Goal: Answer question/provide support: Share knowledge or assist other users

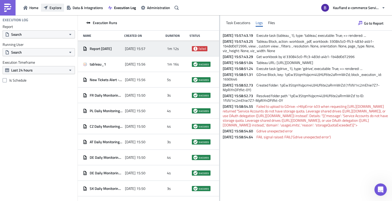
click at [59, 9] on span "Explore" at bounding box center [56, 7] width 12 height 5
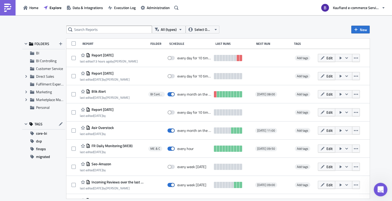
click at [379, 189] on icon "Open Intercom Messenger" at bounding box center [380, 189] width 9 height 9
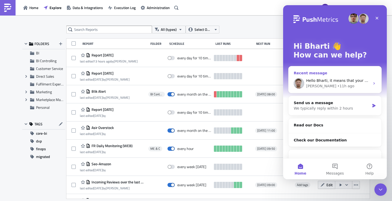
click at [336, 85] on div "[PERSON_NAME] • 11h ago" at bounding box center [338, 86] width 64 height 5
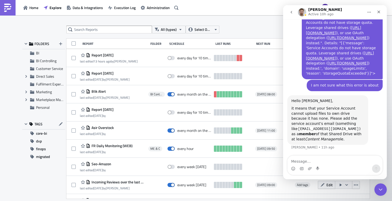
scroll to position [293, 0]
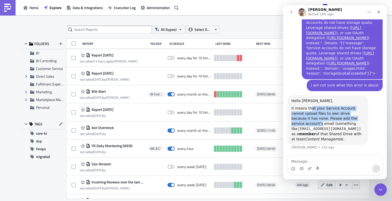
drag, startPoint x: 309, startPoint y: 109, endPoint x: 365, endPoint y: 119, distance: 56.5
click at [365, 119] on div "Hello Bharti, it means that your Service Account cannot upload files to own dri…" at bounding box center [327, 120] width 81 height 50
drag, startPoint x: 342, startPoint y: 140, endPoint x: 282, endPoint y: 102, distance: 70.9
click html "[PERSON_NAME] Active 10h ago Ask us anything, or share your feedback. Hi Team, …"
copy div "Hello Bharti, it means that your Service Account cannot upload files to own dri…"
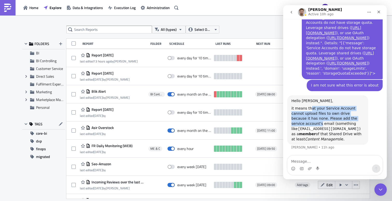
click at [341, 125] on div "it means that your Service Account cannot upload files to own drive because it …" at bounding box center [328, 124] width 73 height 36
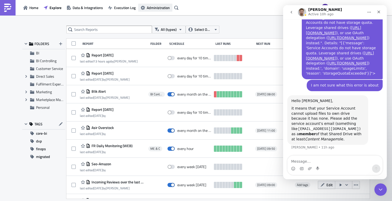
click at [157, 7] on span "Administration" at bounding box center [158, 7] width 23 height 5
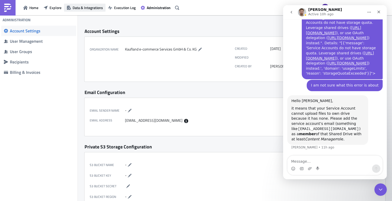
click at [91, 8] on span "Data & Integrations" at bounding box center [88, 7] width 30 height 5
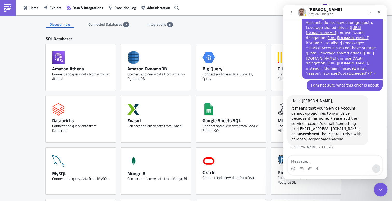
click at [380, 190] on icon "Close Intercom Messenger" at bounding box center [380, 189] width 4 height 2
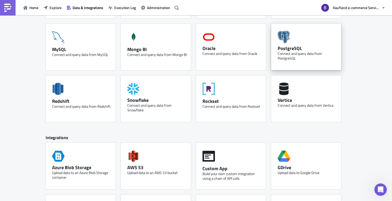
scroll to position [128, 0]
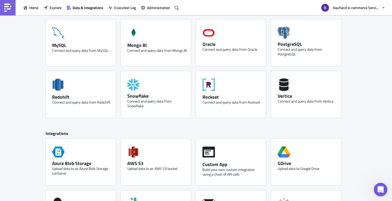
click at [382, 195] on div "Open Intercom Messenger" at bounding box center [379, 189] width 17 height 17
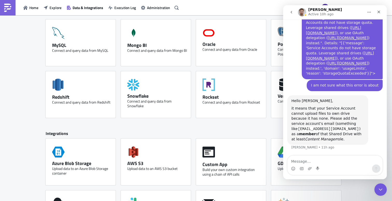
scroll to position [293, 0]
drag, startPoint x: 295, startPoint y: 113, endPoint x: 357, endPoint y: 118, distance: 62.2
click at [357, 118] on div "it means that your Service Account cannot upload files to own drive because it …" at bounding box center [328, 124] width 73 height 36
drag, startPoint x: 302, startPoint y: 119, endPoint x: 359, endPoint y: 125, distance: 57.7
click at [359, 125] on div "it means that your Service Account cannot upload files to own drive because it …" at bounding box center [328, 124] width 73 height 36
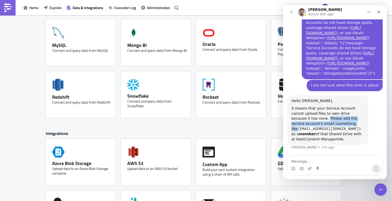
drag, startPoint x: 296, startPoint y: 134, endPoint x: 349, endPoint y: 140, distance: 53.8
click at [349, 140] on div "it means that your Service Account cannot upload files to own drive because it …" at bounding box center [328, 124] width 73 height 36
